Goal: Transaction & Acquisition: Purchase product/service

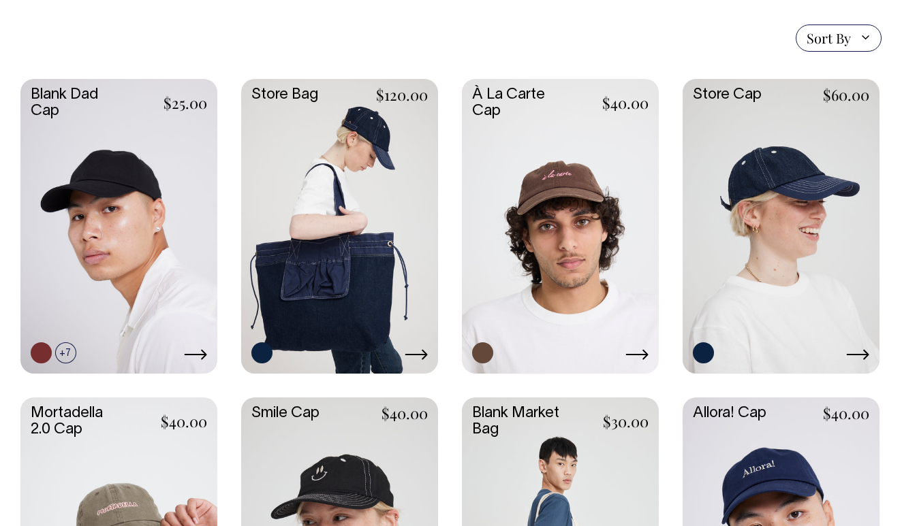
scroll to position [332, 0]
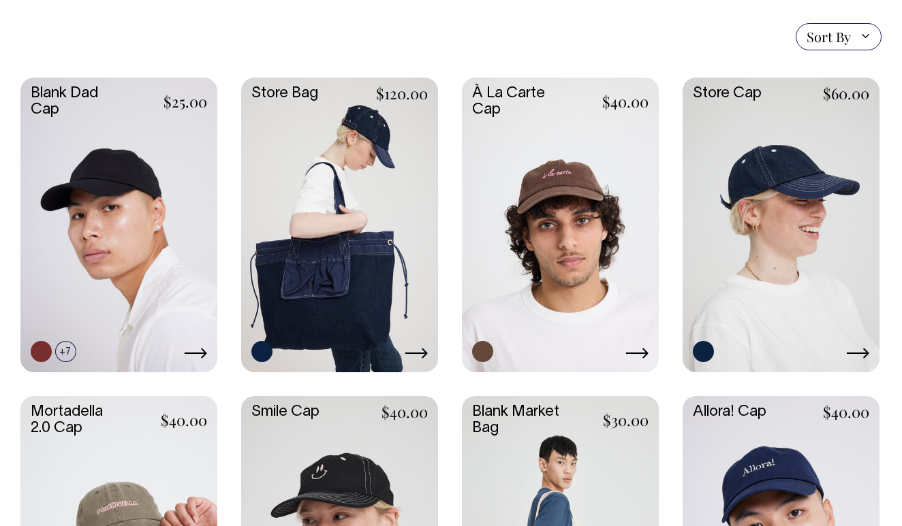
click at [394, 276] on link at bounding box center [339, 224] width 197 height 293
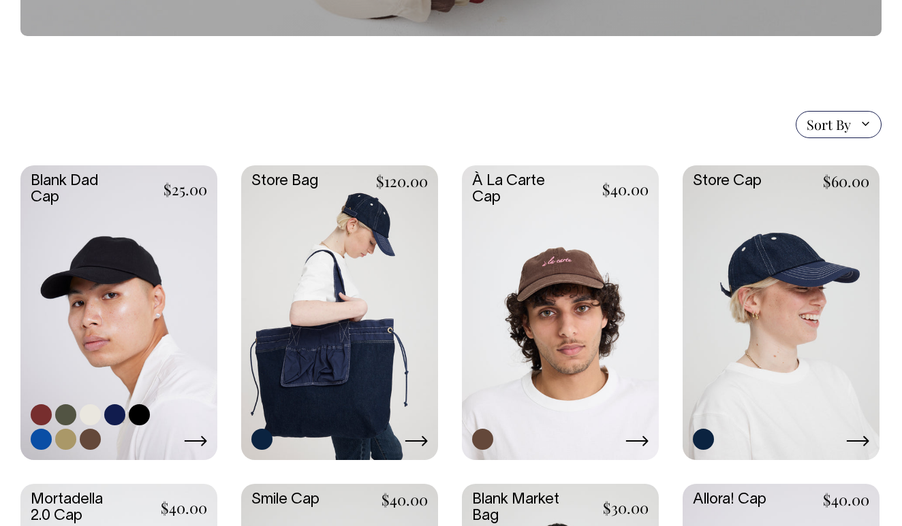
scroll to position [244, 0]
click at [130, 305] on link at bounding box center [118, 312] width 197 height 293
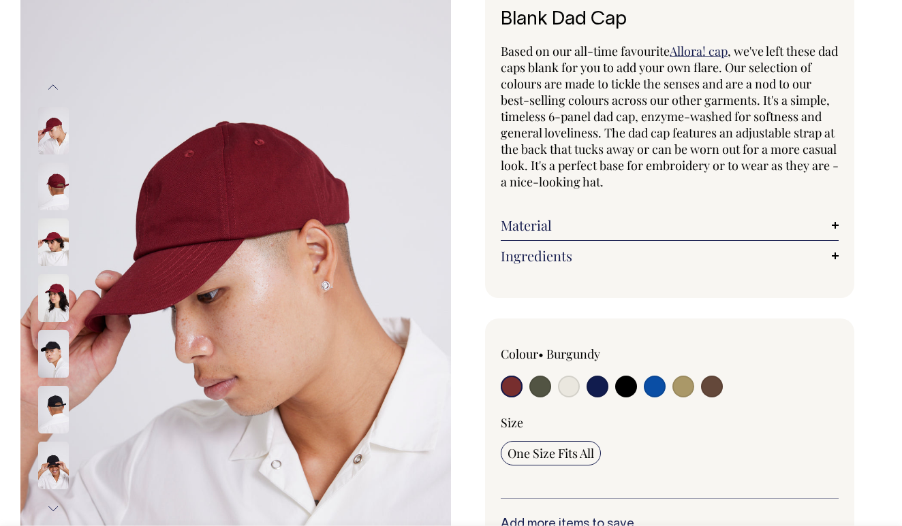
click at [597, 387] on input "radio" at bounding box center [597, 387] width 22 height 22
radio input "true"
select select "Dark Navy"
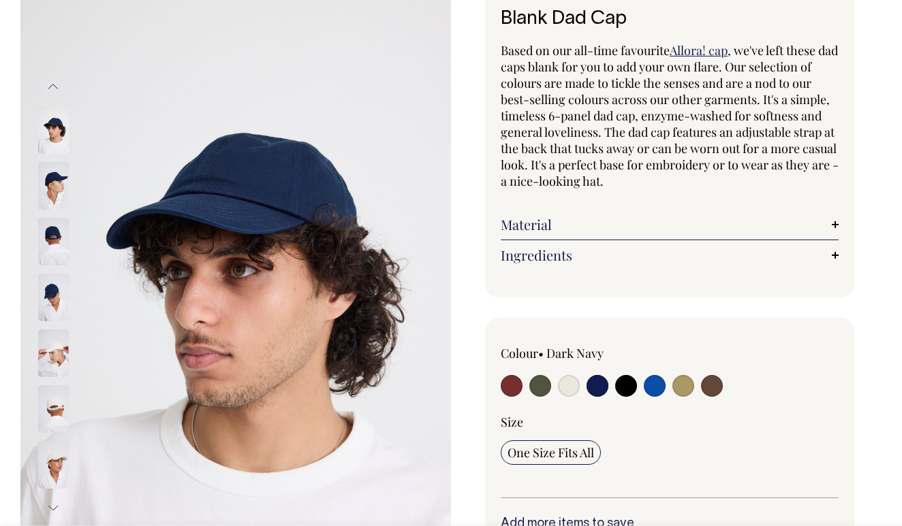
click at [713, 381] on input "radio" at bounding box center [712, 386] width 22 height 22
radio input "true"
select select "Espresso"
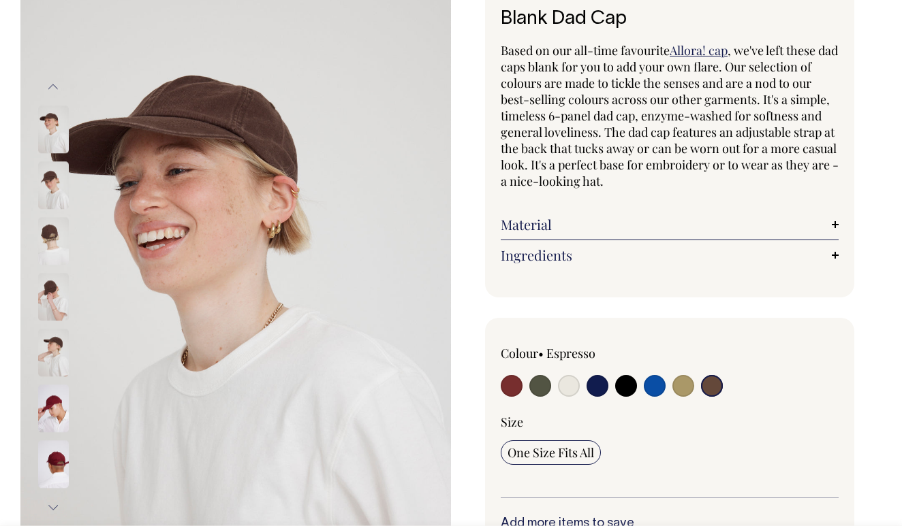
click at [52, 185] on img at bounding box center [53, 185] width 31 height 48
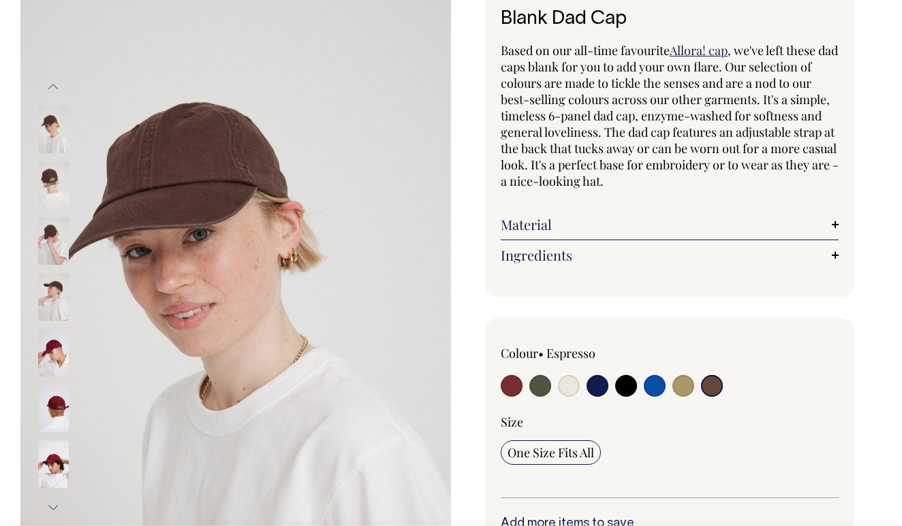
click at [52, 189] on img at bounding box center [53, 185] width 31 height 48
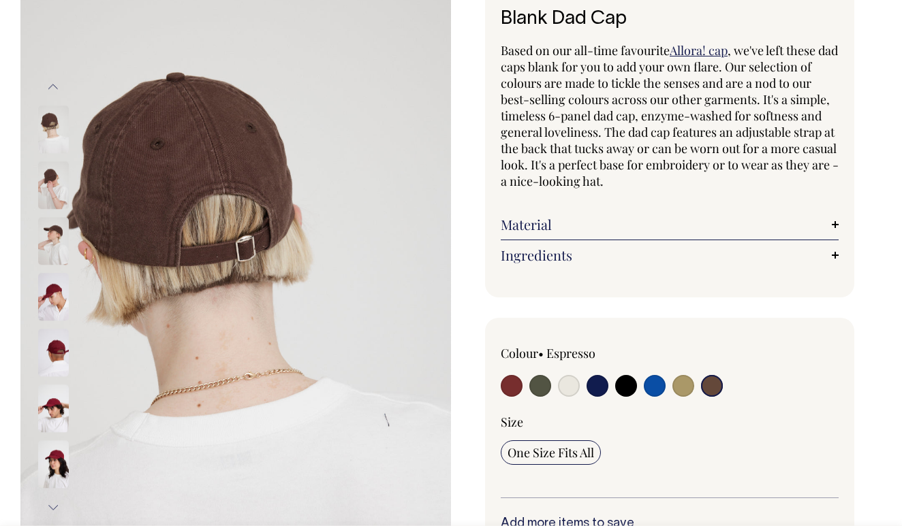
click at [52, 189] on img at bounding box center [53, 185] width 31 height 48
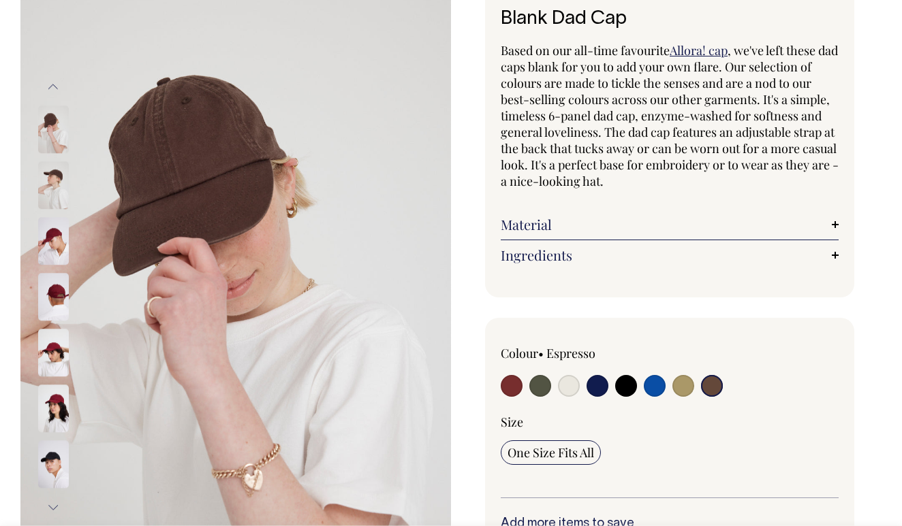
click at [52, 191] on img at bounding box center [53, 185] width 31 height 48
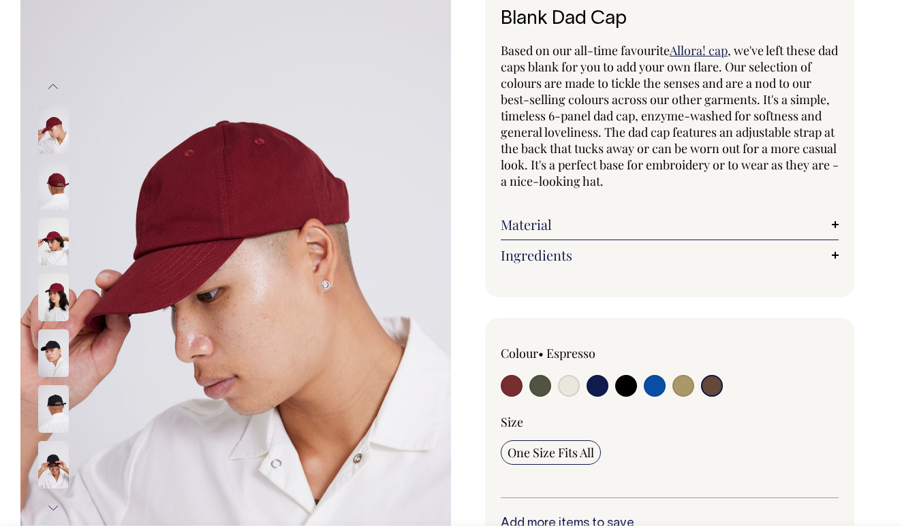
click at [571, 389] on input "radio" at bounding box center [569, 386] width 22 height 22
radio input "true"
select select "Natural"
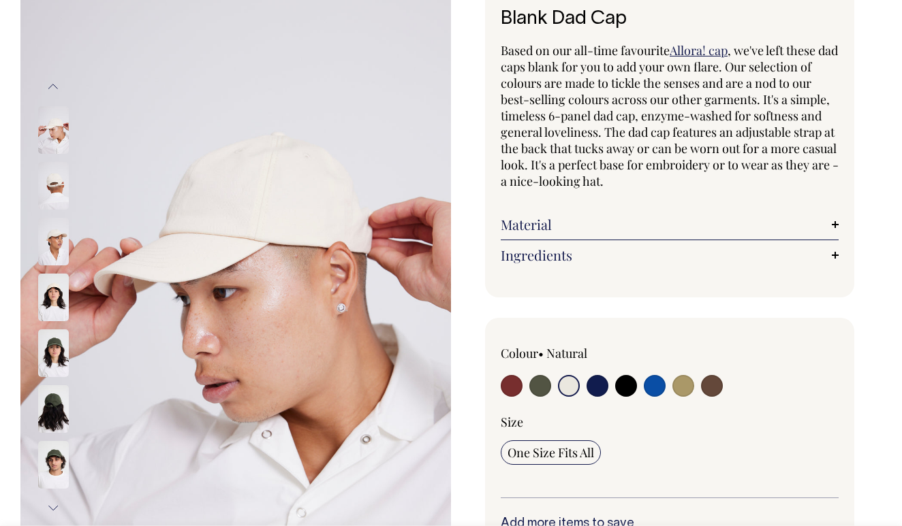
click at [620, 383] on input "radio" at bounding box center [626, 386] width 22 height 22
radio input "true"
select select "Black"
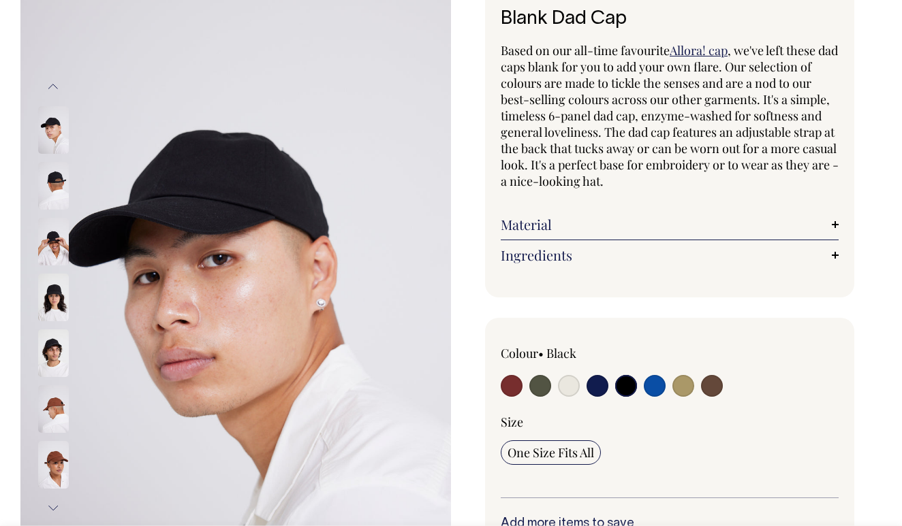
click at [597, 385] on input "radio" at bounding box center [597, 386] width 22 height 22
radio input "true"
select select "Dark Navy"
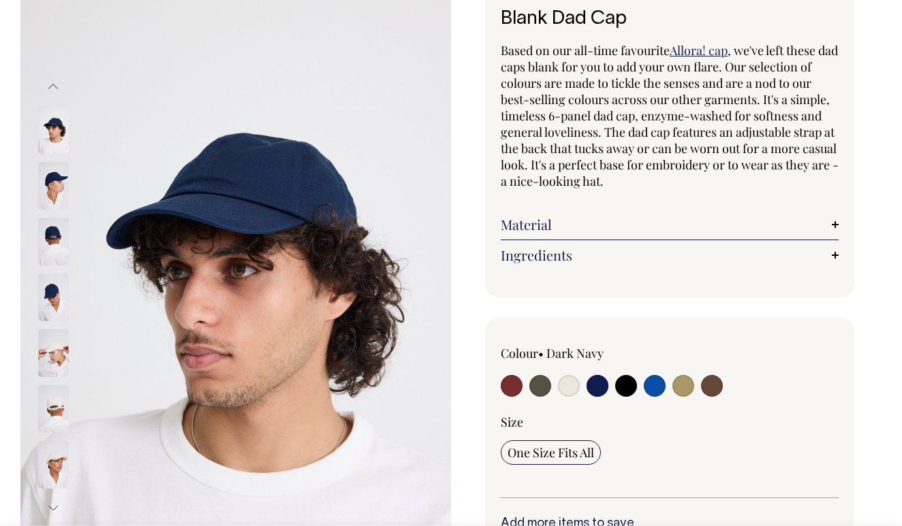
click at [690, 388] on input "radio" at bounding box center [683, 386] width 22 height 22
radio input "true"
select select "Washed Khaki"
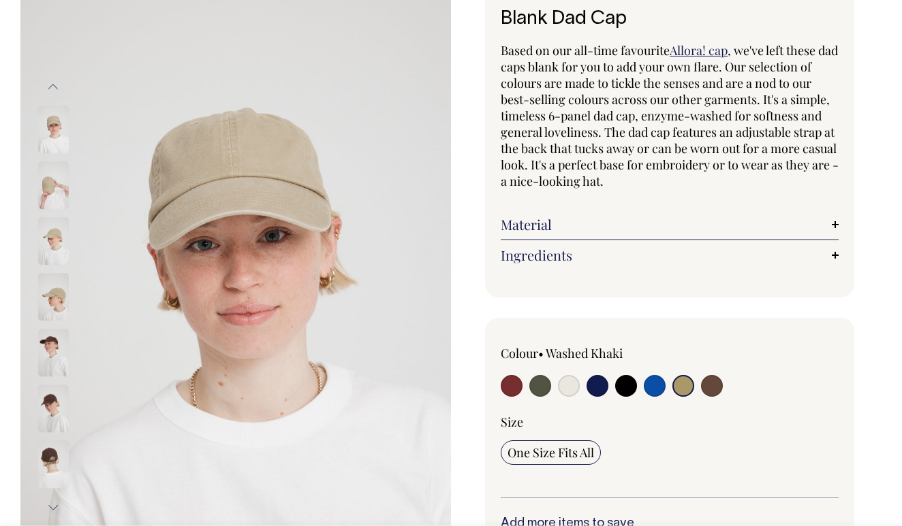
click at [543, 392] on input "radio" at bounding box center [540, 386] width 22 height 22
radio input "true"
select select "Olive"
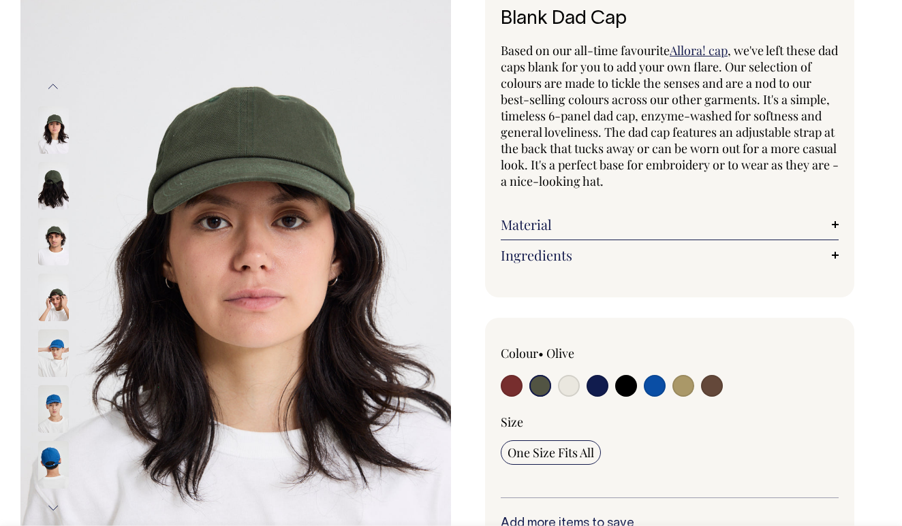
click at [574, 387] on input "radio" at bounding box center [569, 386] width 22 height 22
radio input "true"
select select "Natural"
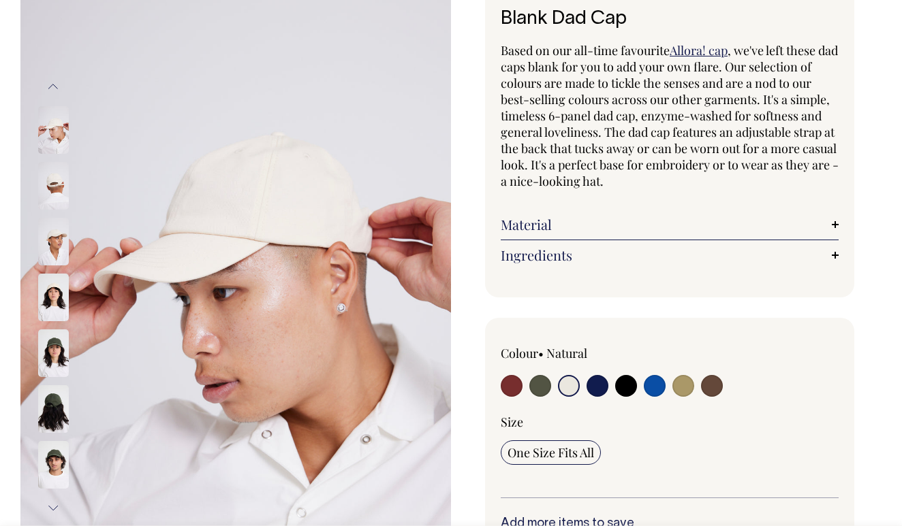
click at [595, 388] on input "radio" at bounding box center [597, 386] width 22 height 22
radio input "true"
select select "Dark Navy"
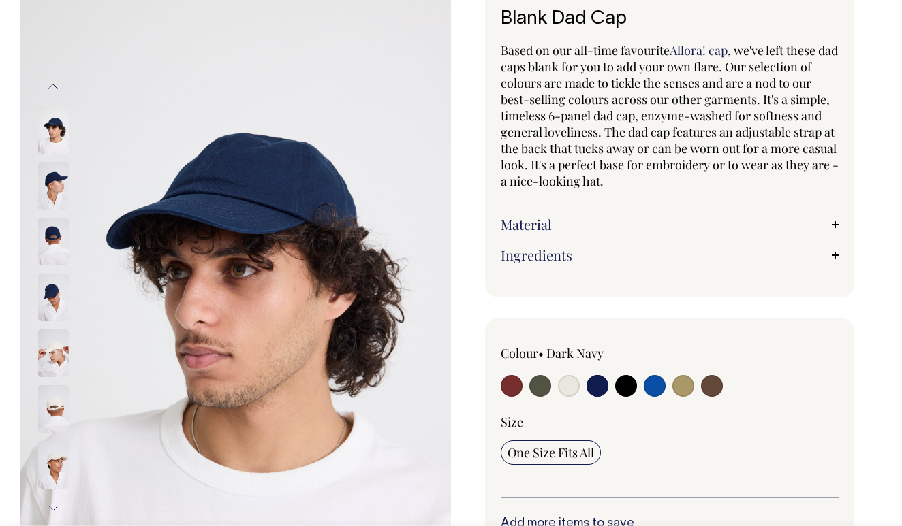
click at [627, 389] on input "radio" at bounding box center [626, 386] width 22 height 22
radio input "true"
select select "Black"
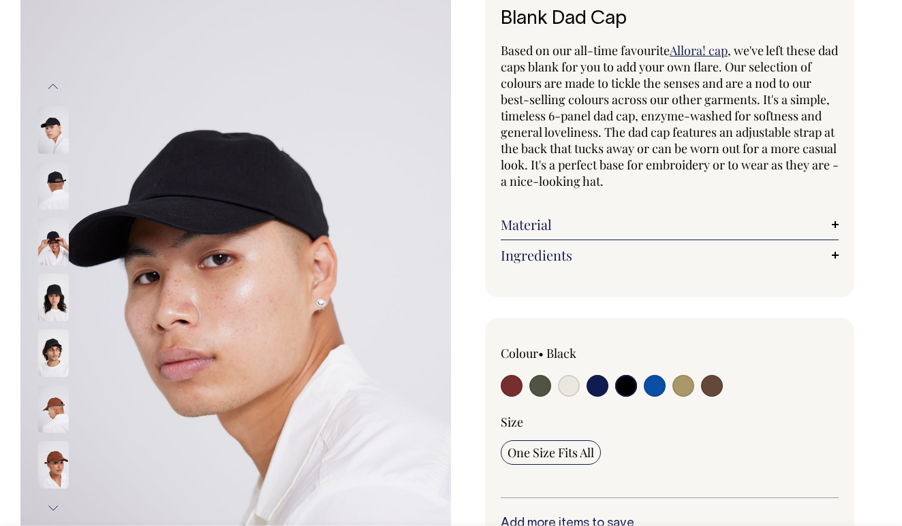
click at [654, 390] on input "radio" at bounding box center [655, 386] width 22 height 22
radio input "true"
select select "Worker Blue"
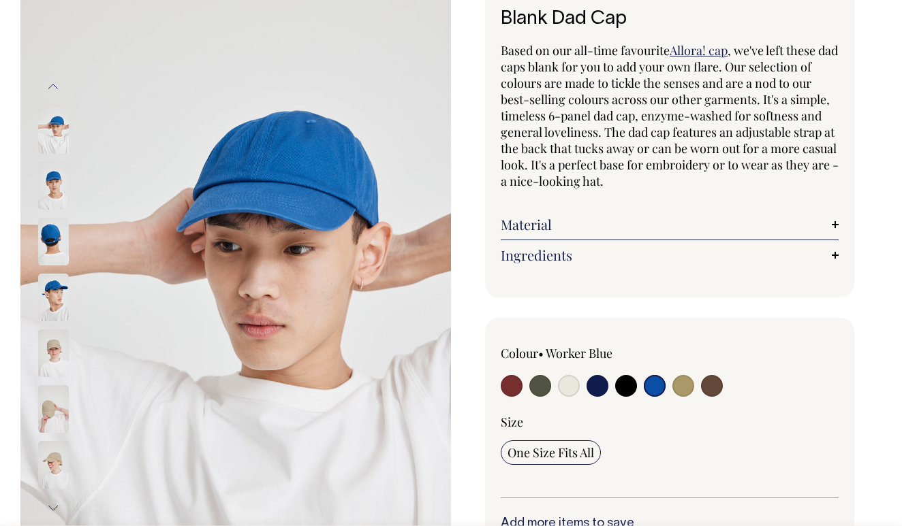
click at [678, 391] on input "radio" at bounding box center [683, 386] width 22 height 22
radio input "true"
select select "Washed Khaki"
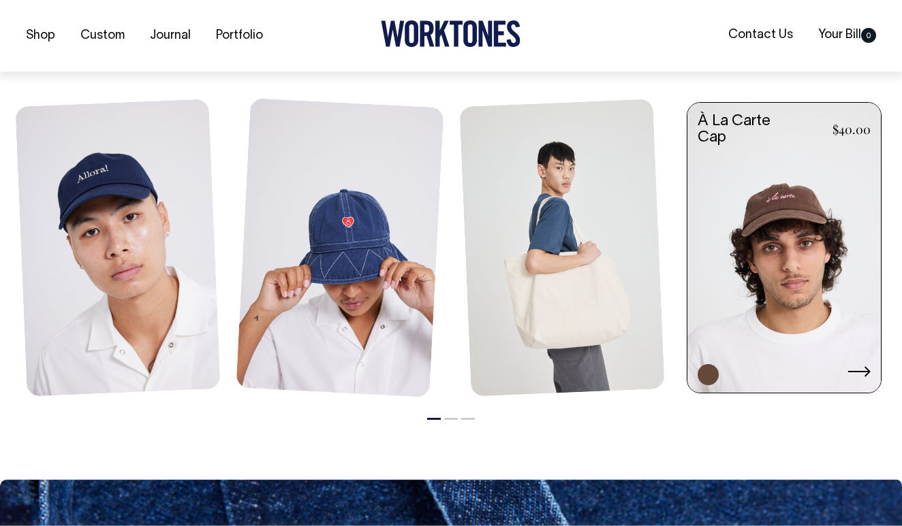
scroll to position [1619, 0]
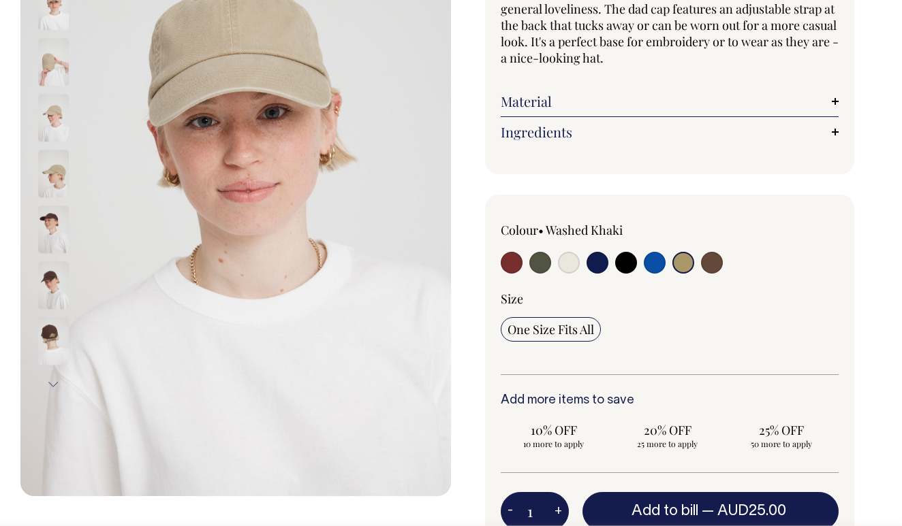
click at [513, 266] on input "radio" at bounding box center [512, 263] width 22 height 22
radio input "true"
select select "Burgundy"
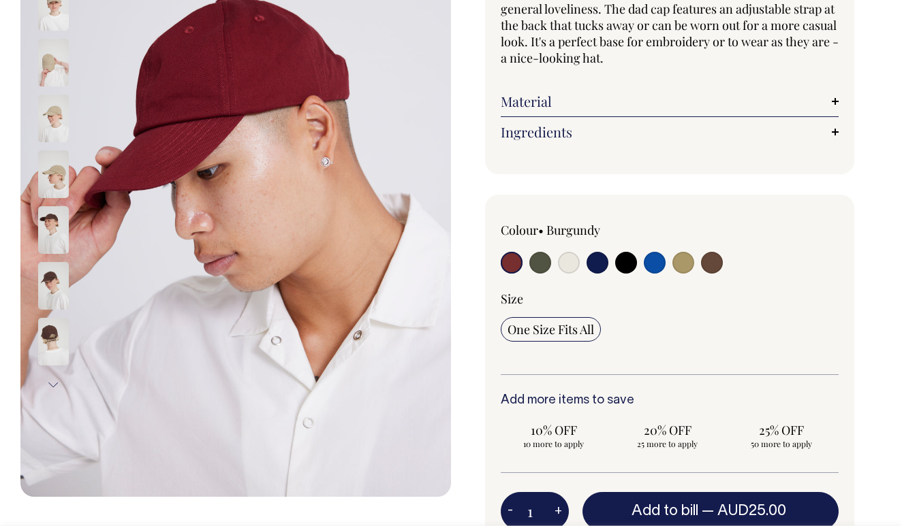
scroll to position [221, 0]
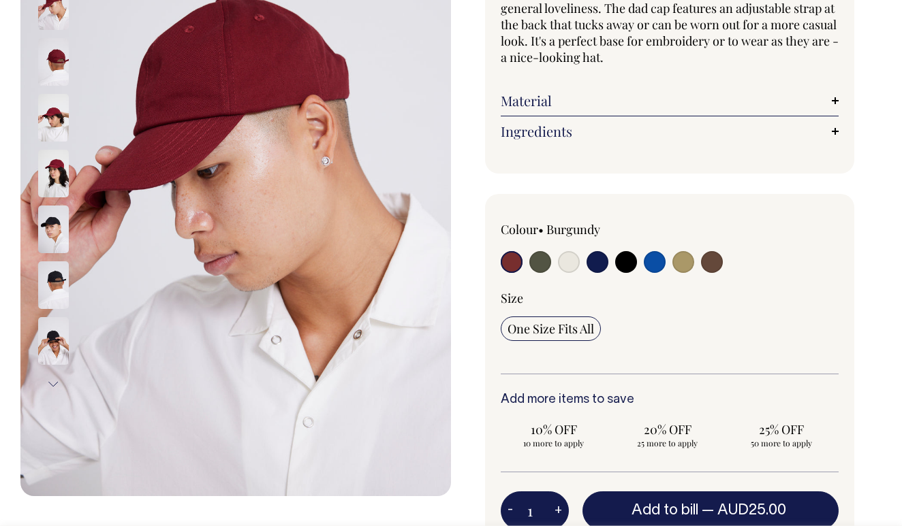
click at [705, 266] on input "radio" at bounding box center [712, 262] width 22 height 22
radio input "true"
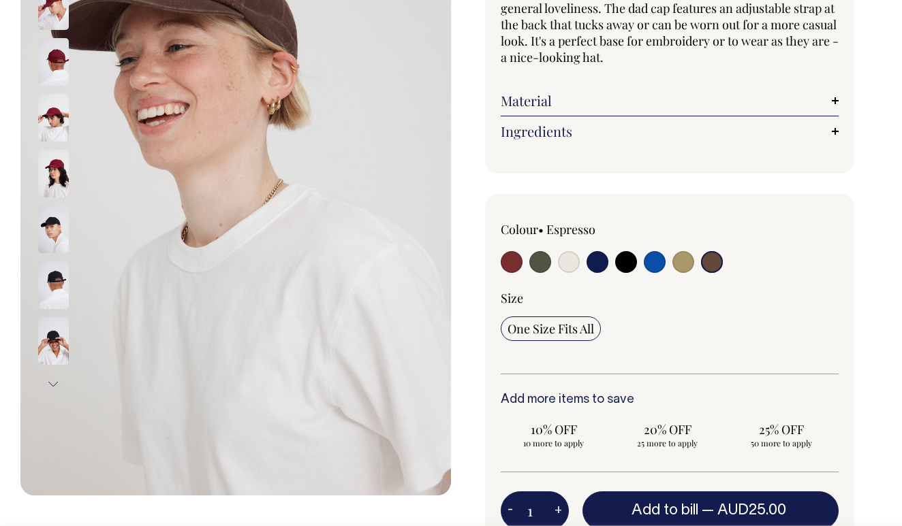
radio input "true"
select select "Espresso"
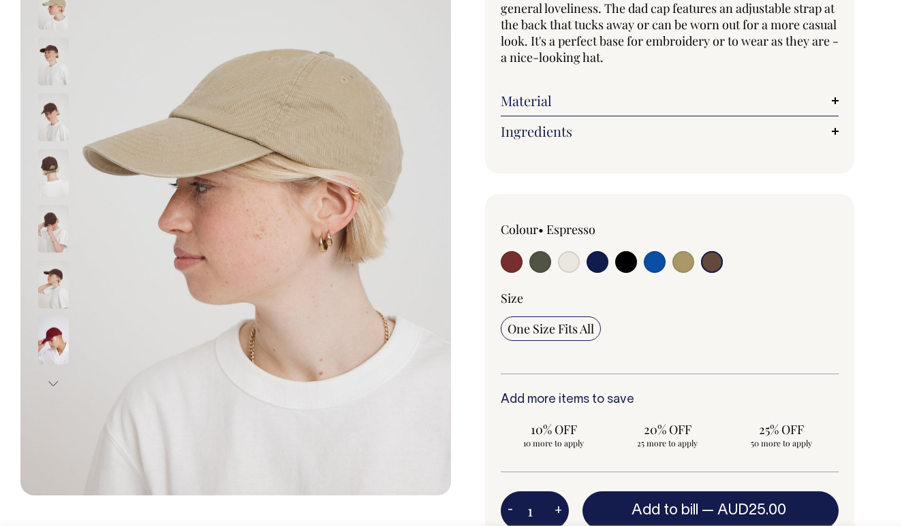
click at [712, 258] on input "radio" at bounding box center [712, 262] width 22 height 22
click at [51, 118] on img at bounding box center [53, 117] width 31 height 48
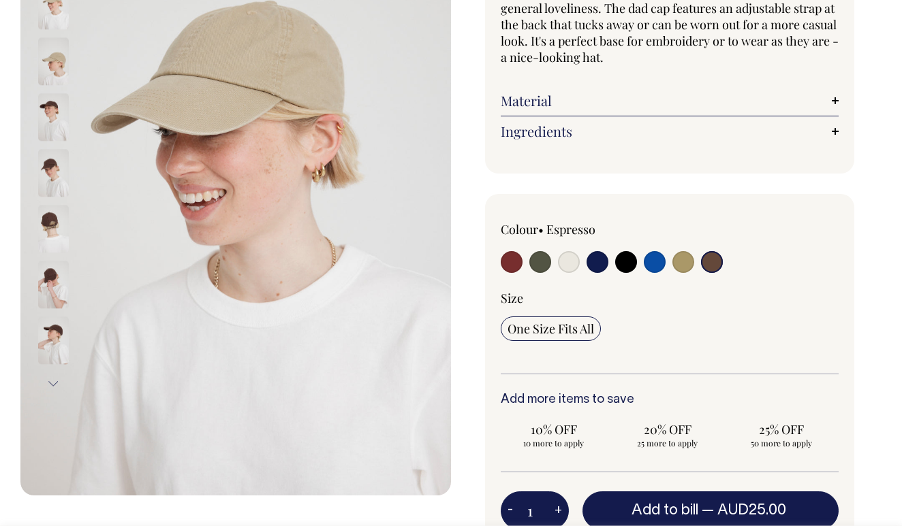
click at [50, 124] on img at bounding box center [53, 117] width 31 height 48
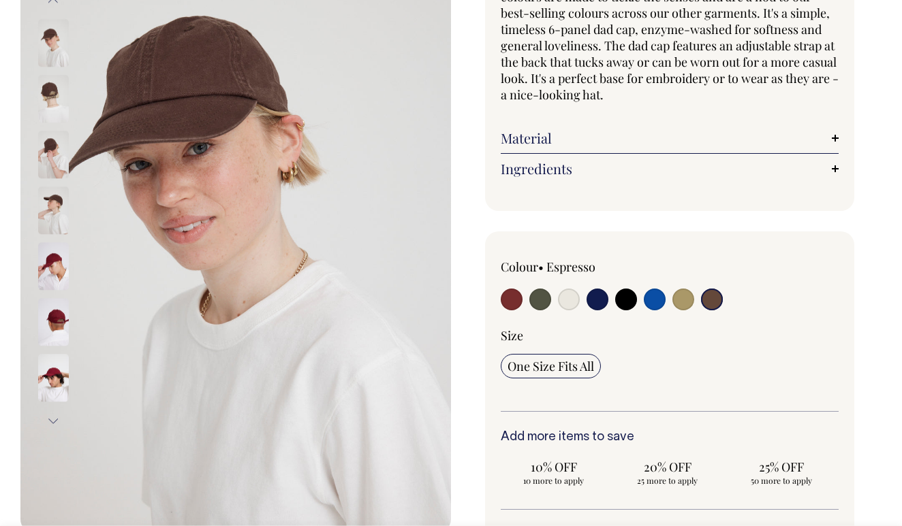
scroll to position [184, 0]
click at [539, 289] on input "radio" at bounding box center [540, 299] width 22 height 22
radio input "true"
select select "Olive"
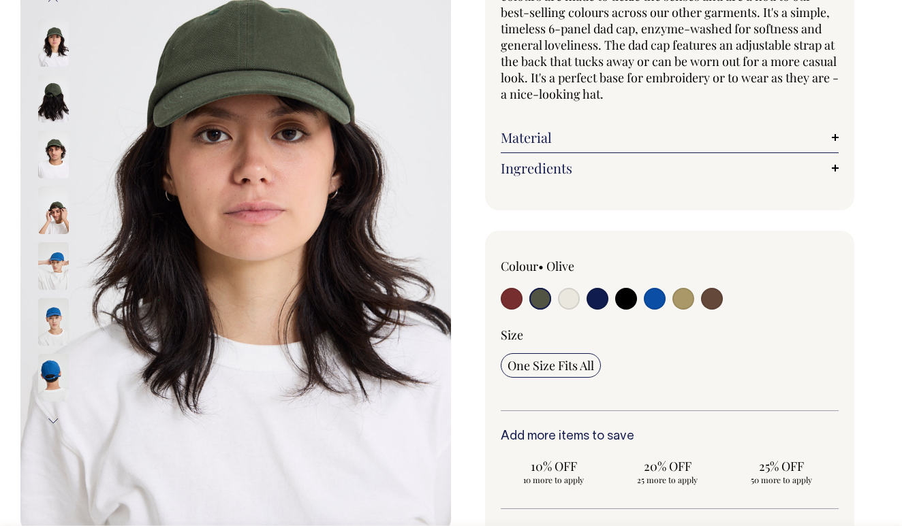
click at [569, 298] on input "radio" at bounding box center [569, 299] width 22 height 22
radio input "true"
select select "Natural"
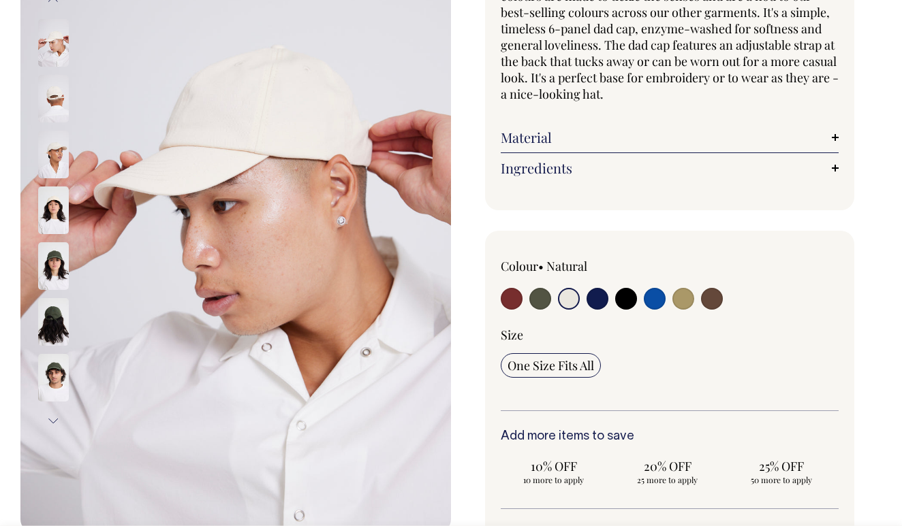
click at [590, 301] on input "radio" at bounding box center [597, 299] width 22 height 22
radio input "true"
select select "Dark Navy"
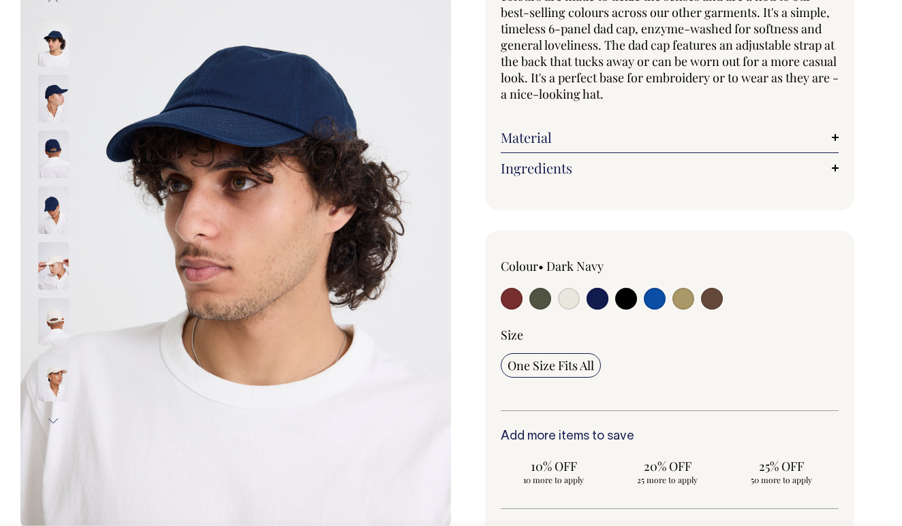
click at [647, 300] on input "radio" at bounding box center [655, 299] width 22 height 22
radio input "true"
select select "Worker Blue"
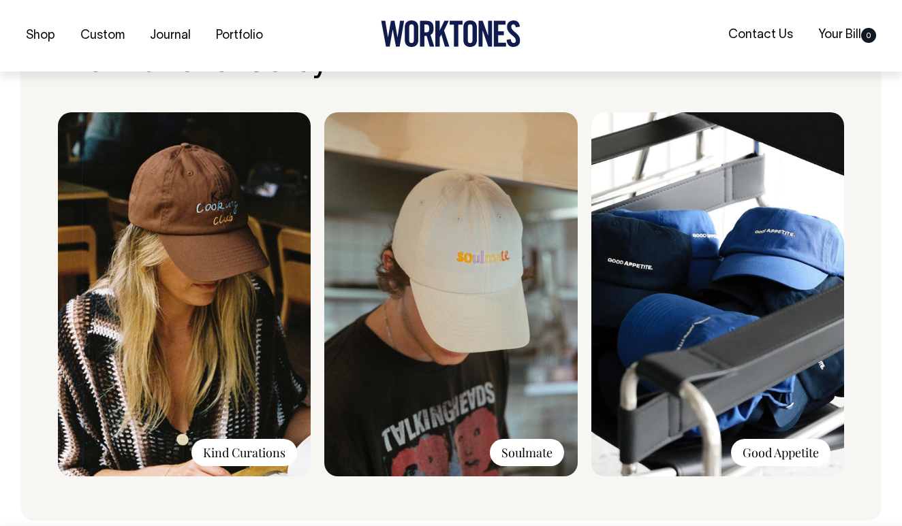
scroll to position [1058, 0]
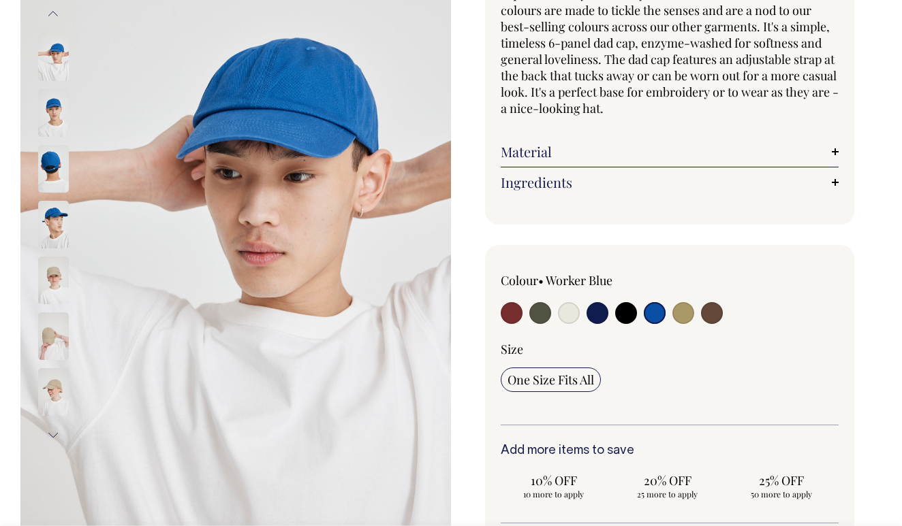
click at [546, 307] on input "radio" at bounding box center [540, 313] width 22 height 22
radio input "true"
select select "Olive"
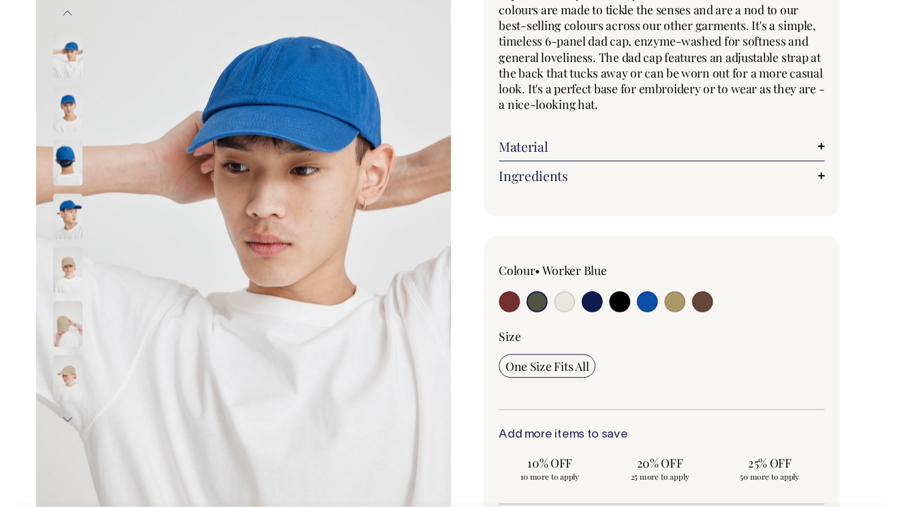
scroll to position [169, 0]
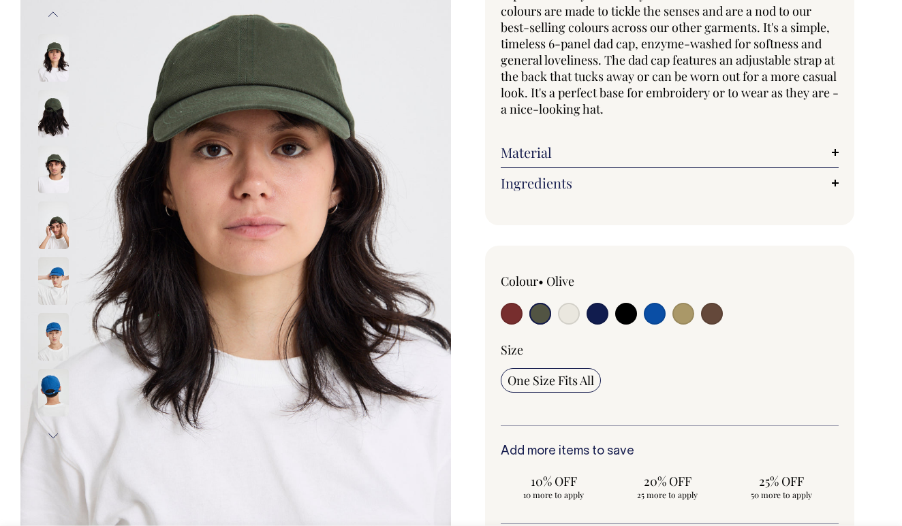
click at [680, 313] on input "radio" at bounding box center [683, 314] width 22 height 22
radio input "true"
select select "Washed Khaki"
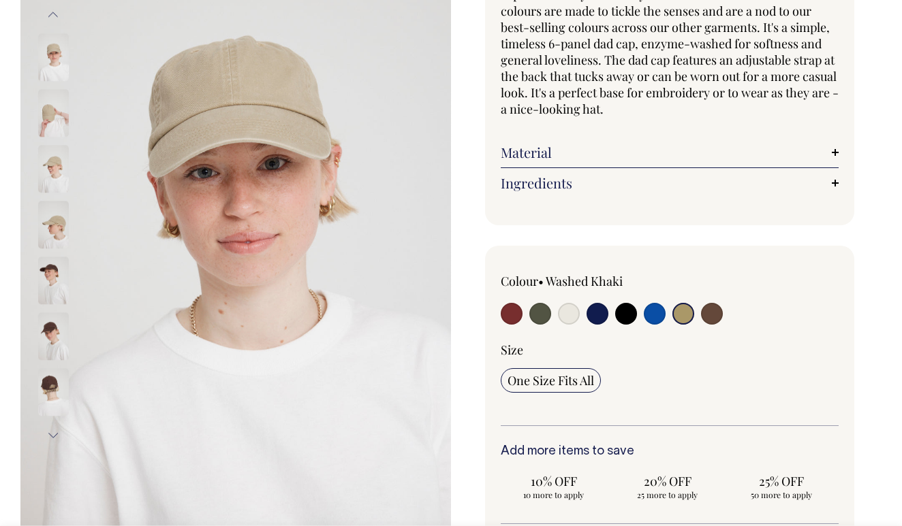
click at [715, 315] on input "radio" at bounding box center [712, 314] width 22 height 22
radio input "true"
select select "Espresso"
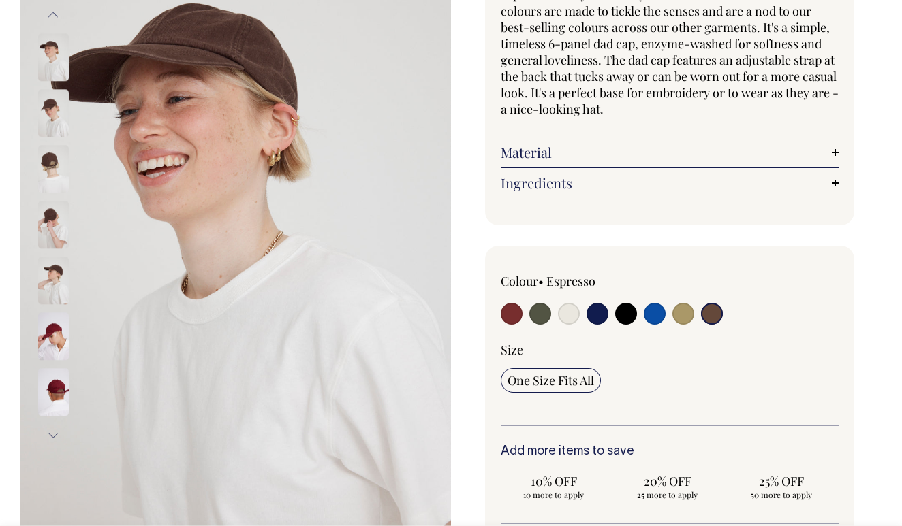
click at [714, 308] on input "radio" at bounding box center [712, 314] width 22 height 22
click at [601, 313] on input "radio" at bounding box center [597, 314] width 22 height 22
radio input "true"
select select "Dark Navy"
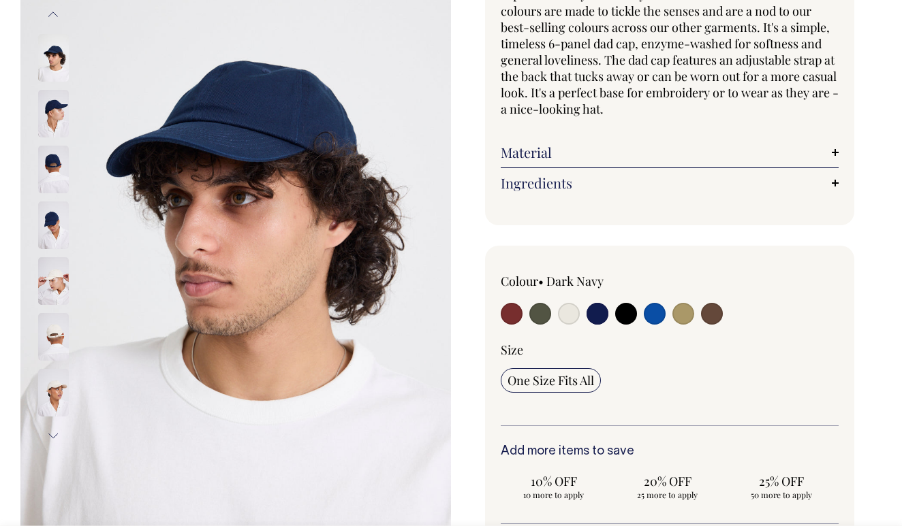
click at [656, 311] on input "radio" at bounding box center [655, 314] width 22 height 22
radio input "true"
select select "Worker Blue"
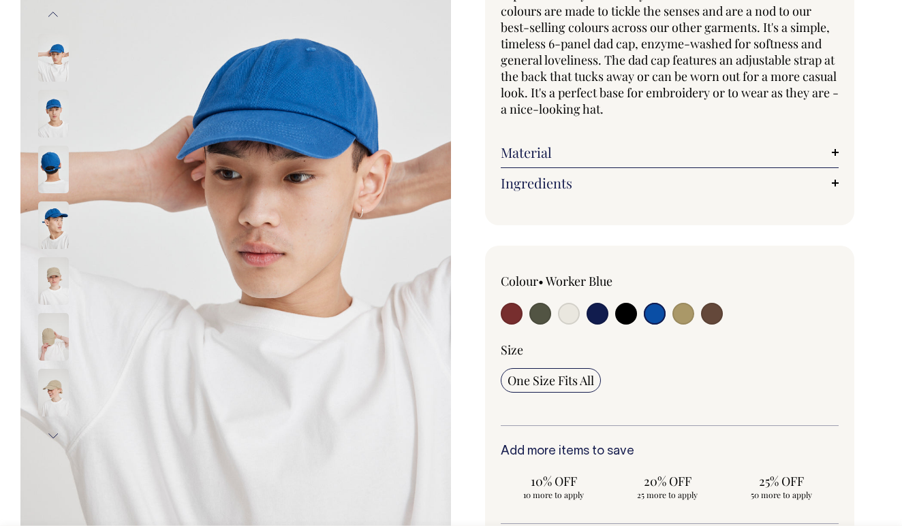
click at [537, 308] on input "radio" at bounding box center [540, 314] width 22 height 22
radio input "true"
select select "Olive"
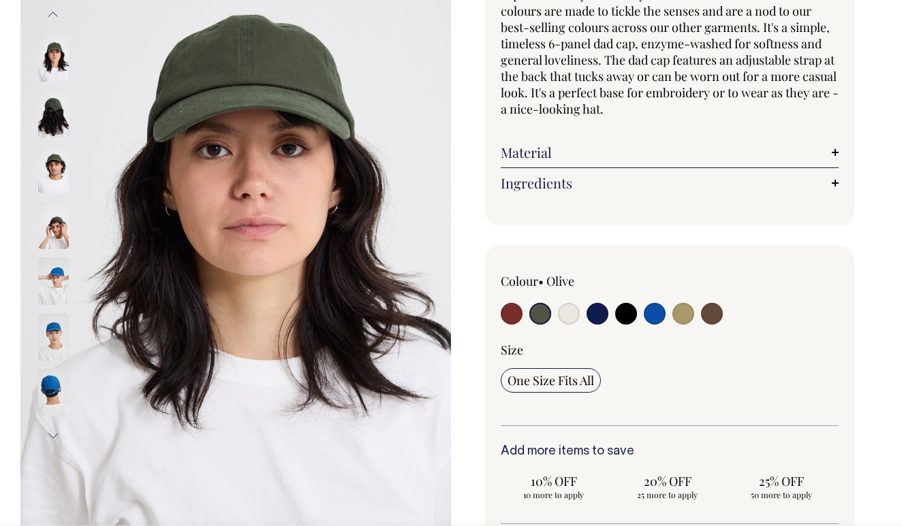
click at [663, 311] on input "radio" at bounding box center [655, 314] width 22 height 22
radio input "true"
select select "Worker Blue"
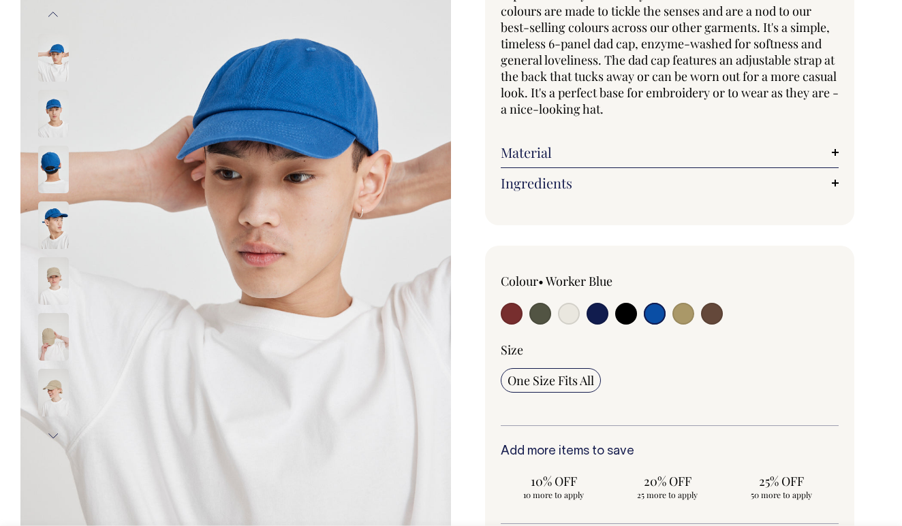
click at [550, 157] on link "Material" at bounding box center [670, 152] width 338 height 16
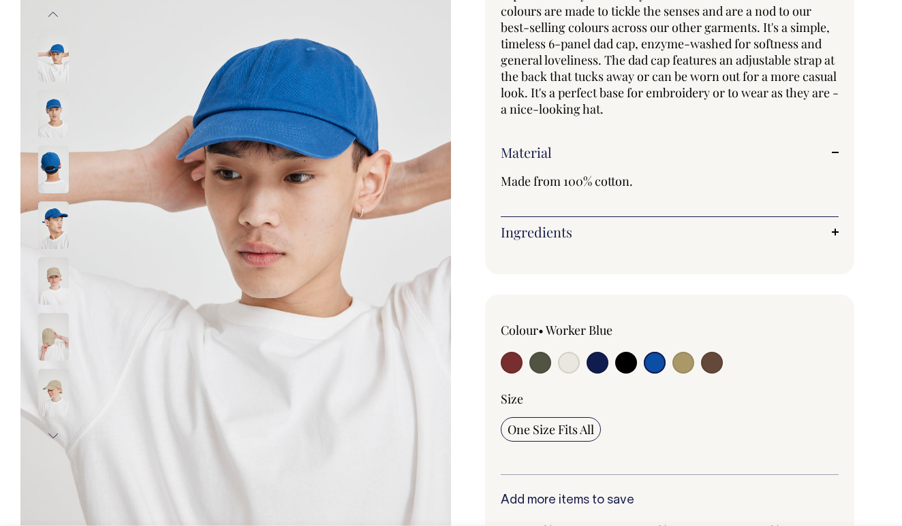
click at [550, 157] on link "Material" at bounding box center [670, 152] width 338 height 16
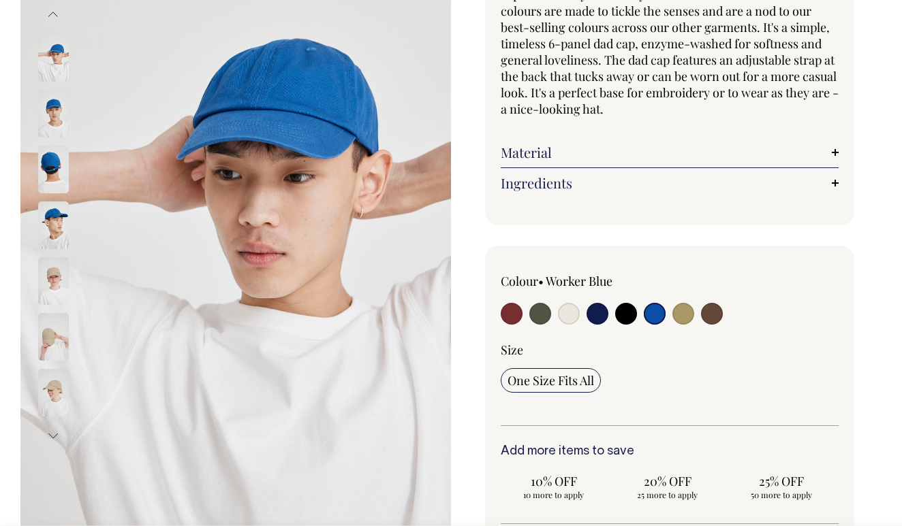
click at [548, 181] on link "Ingredients" at bounding box center [670, 183] width 338 height 16
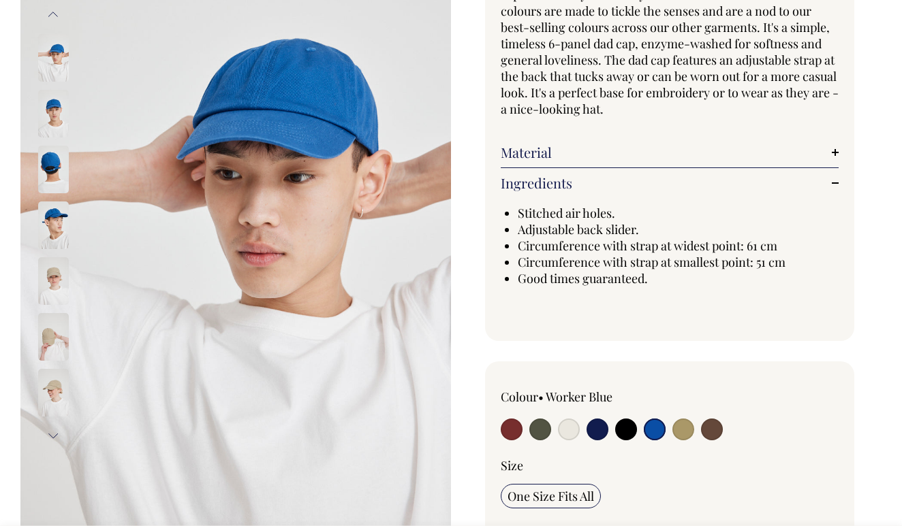
click at [548, 181] on link "Ingredients" at bounding box center [670, 183] width 338 height 16
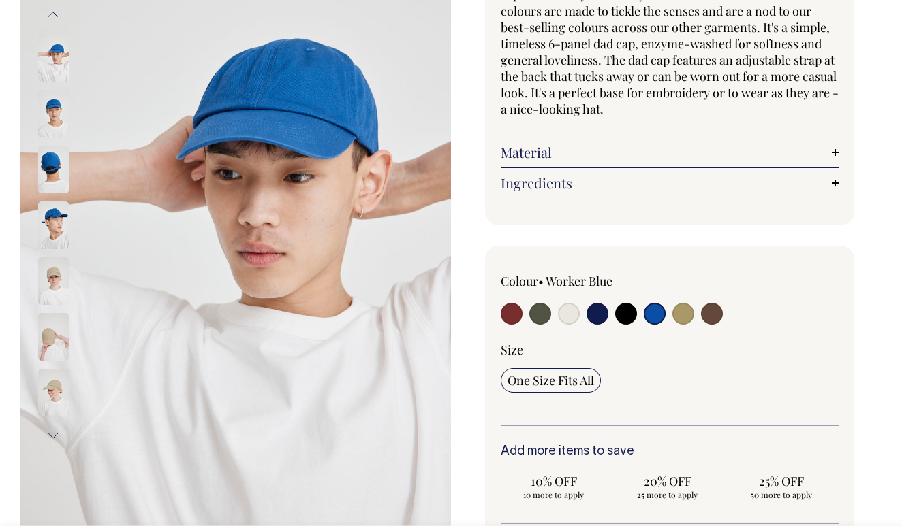
click at [714, 308] on input "radio" at bounding box center [712, 314] width 22 height 22
radio input "true"
select select "Espresso"
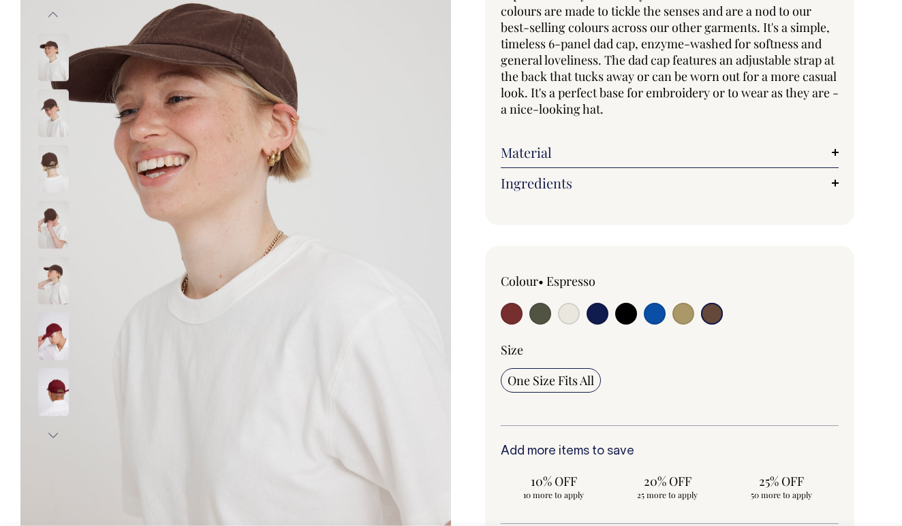
click at [44, 161] on img at bounding box center [53, 169] width 31 height 48
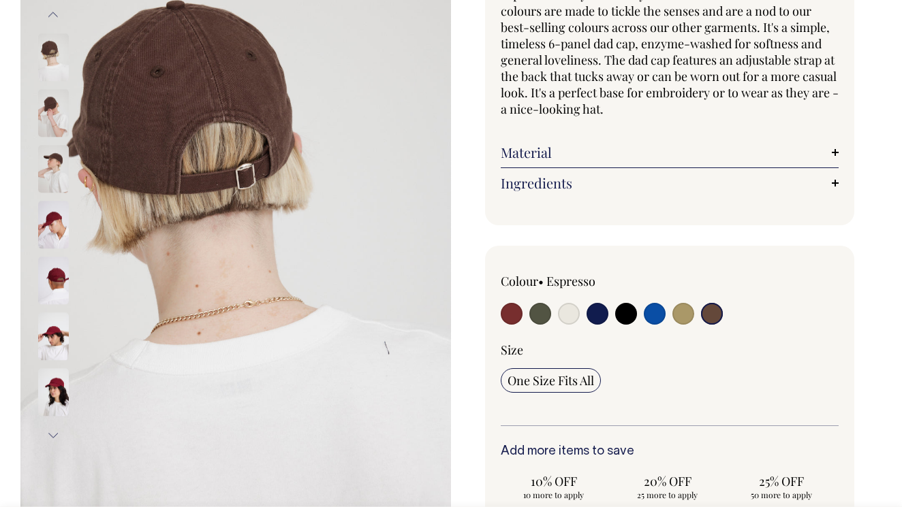
click at [574, 313] on input "radio" at bounding box center [569, 314] width 22 height 22
radio input "true"
select select "Natural"
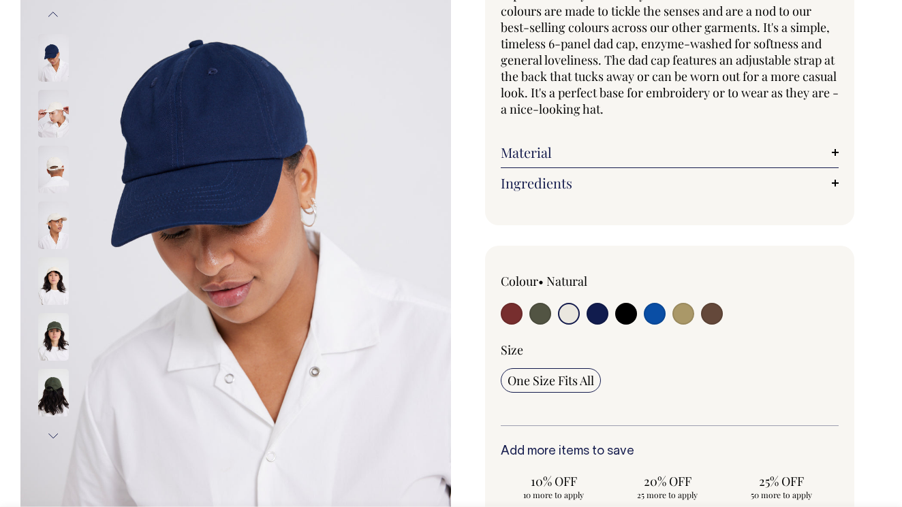
click at [54, 178] on img at bounding box center [53, 170] width 31 height 48
click at [58, 228] on img at bounding box center [53, 226] width 31 height 48
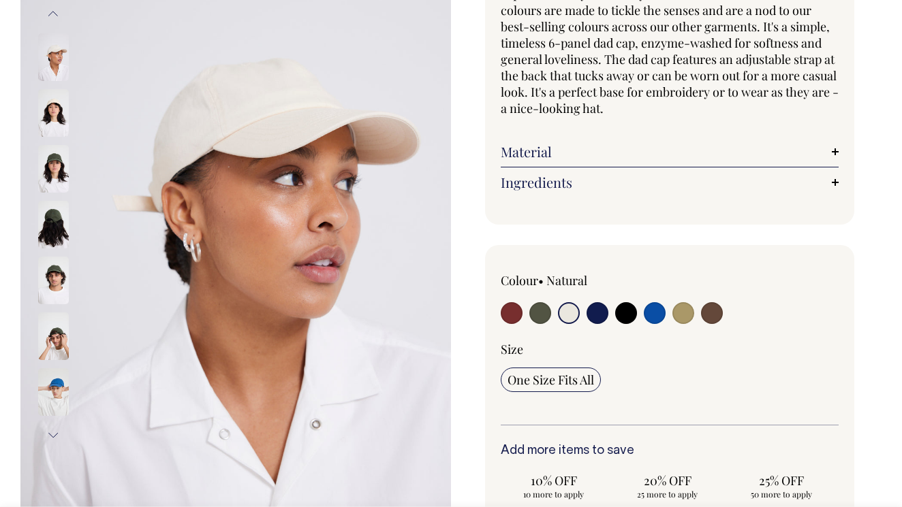
scroll to position [170, 0]
click at [507, 230] on div "Blank Dad Cap Based on our all-time favourite Allora! cap , we've left these da…" at bounding box center [666, 376] width 430 height 936
click at [653, 315] on input "radio" at bounding box center [655, 313] width 22 height 22
radio input "true"
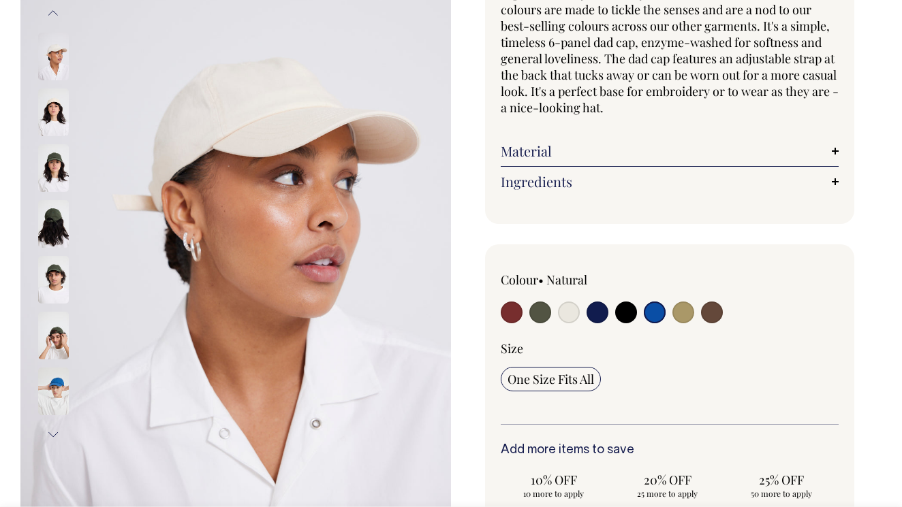
select select "Worker Blue"
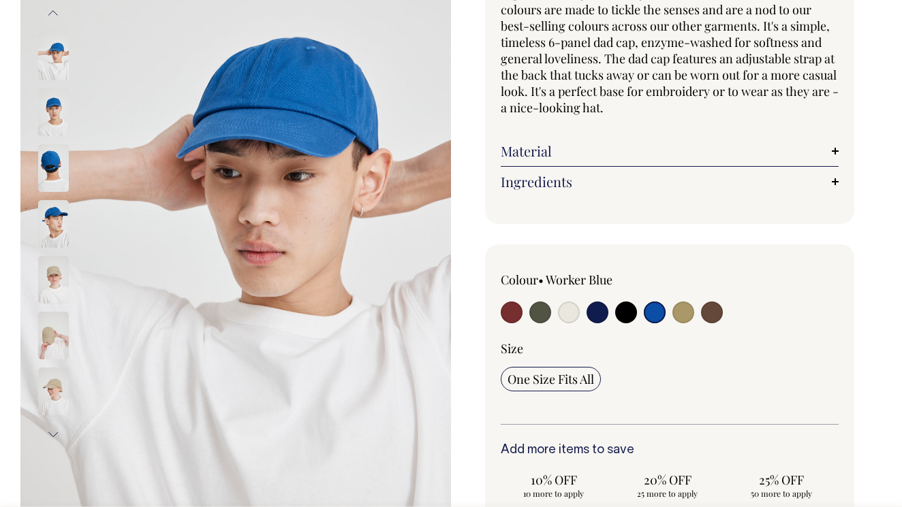
click at [57, 102] on img at bounding box center [53, 113] width 31 height 48
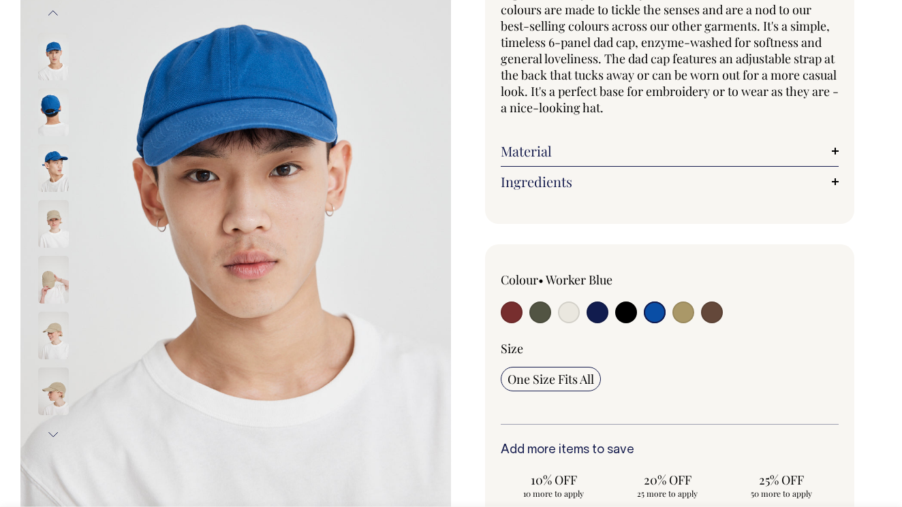
click at [565, 305] on input "radio" at bounding box center [569, 313] width 22 height 22
radio input "true"
select select "Natural"
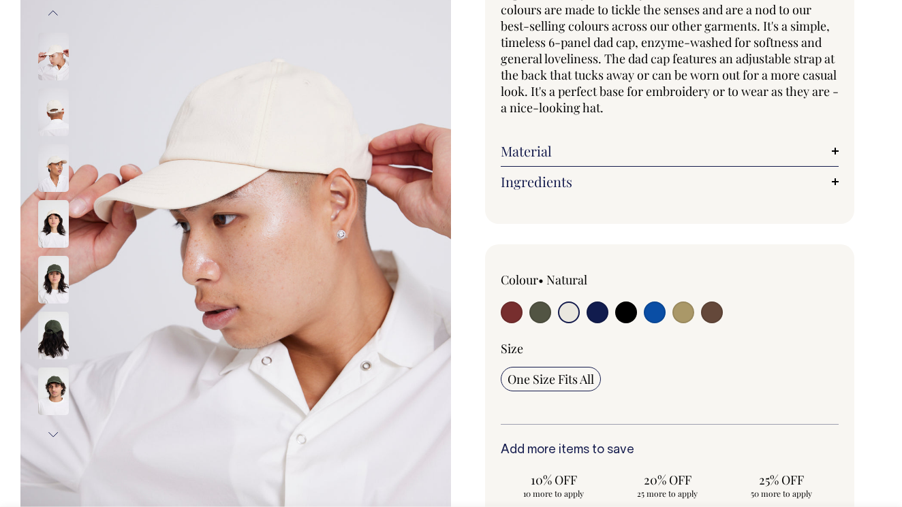
click at [61, 70] on img at bounding box center [53, 57] width 31 height 48
click at [55, 157] on img at bounding box center [53, 168] width 31 height 48
